Goal: Find specific page/section: Find specific page/section

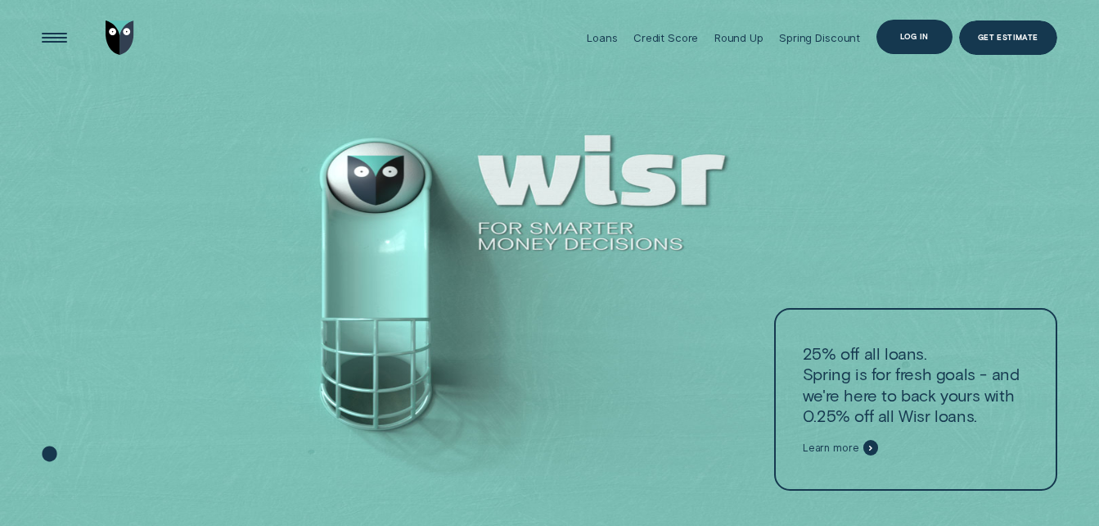
click at [903, 38] on div "Log in" at bounding box center [914, 37] width 29 height 7
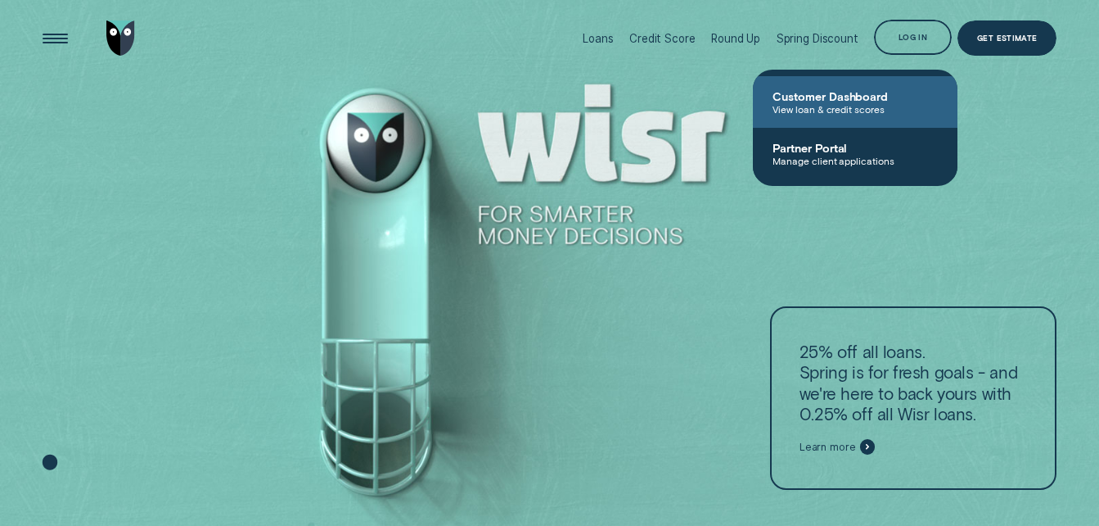
click at [849, 105] on span "View loan & credit scores" at bounding box center [855, 108] width 165 height 11
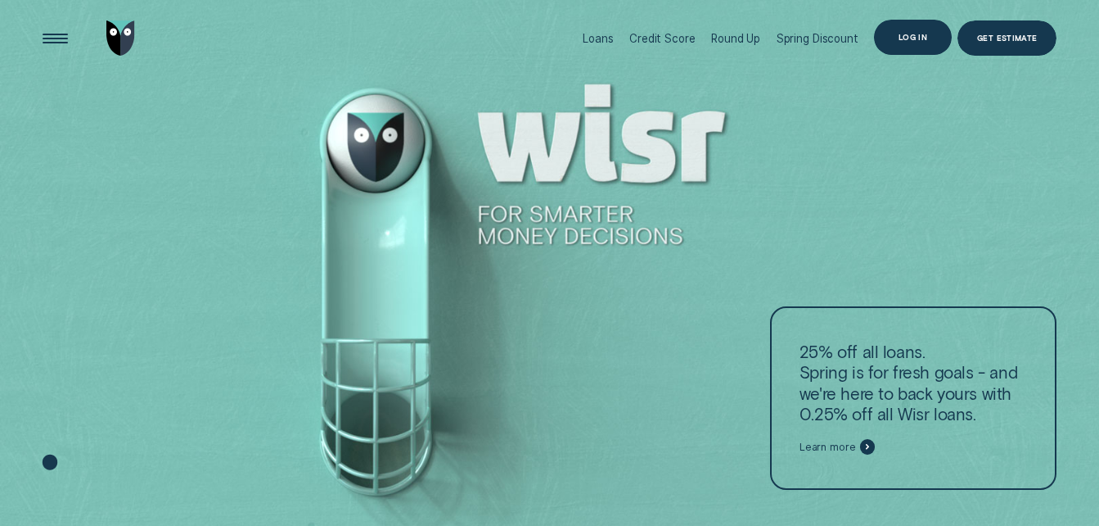
click at [911, 37] on div "Log in" at bounding box center [913, 37] width 29 height 7
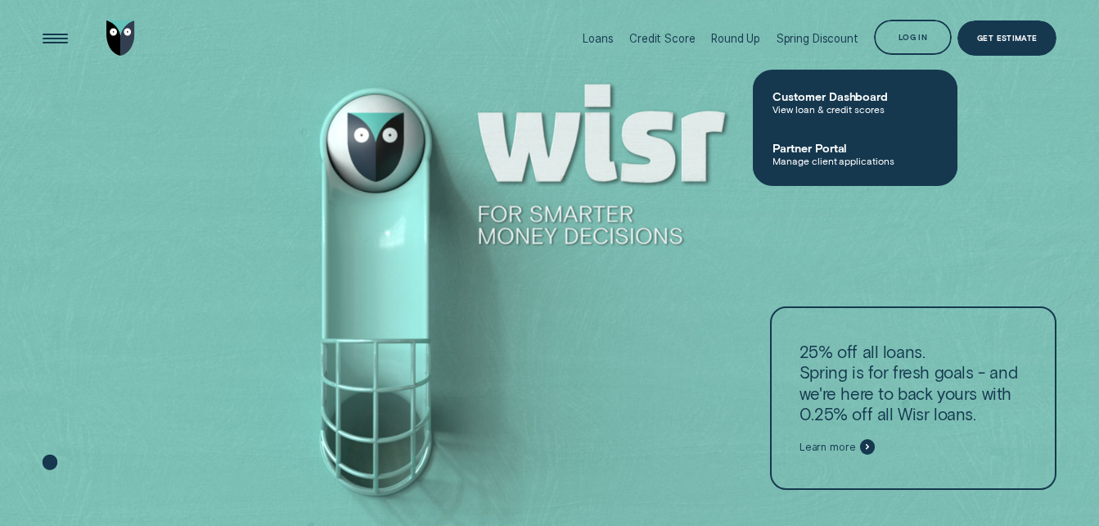
click at [887, 85] on link "Customer Dashboard View loan & credit scores" at bounding box center [855, 102] width 205 height 52
